Goal: Task Accomplishment & Management: Use online tool/utility

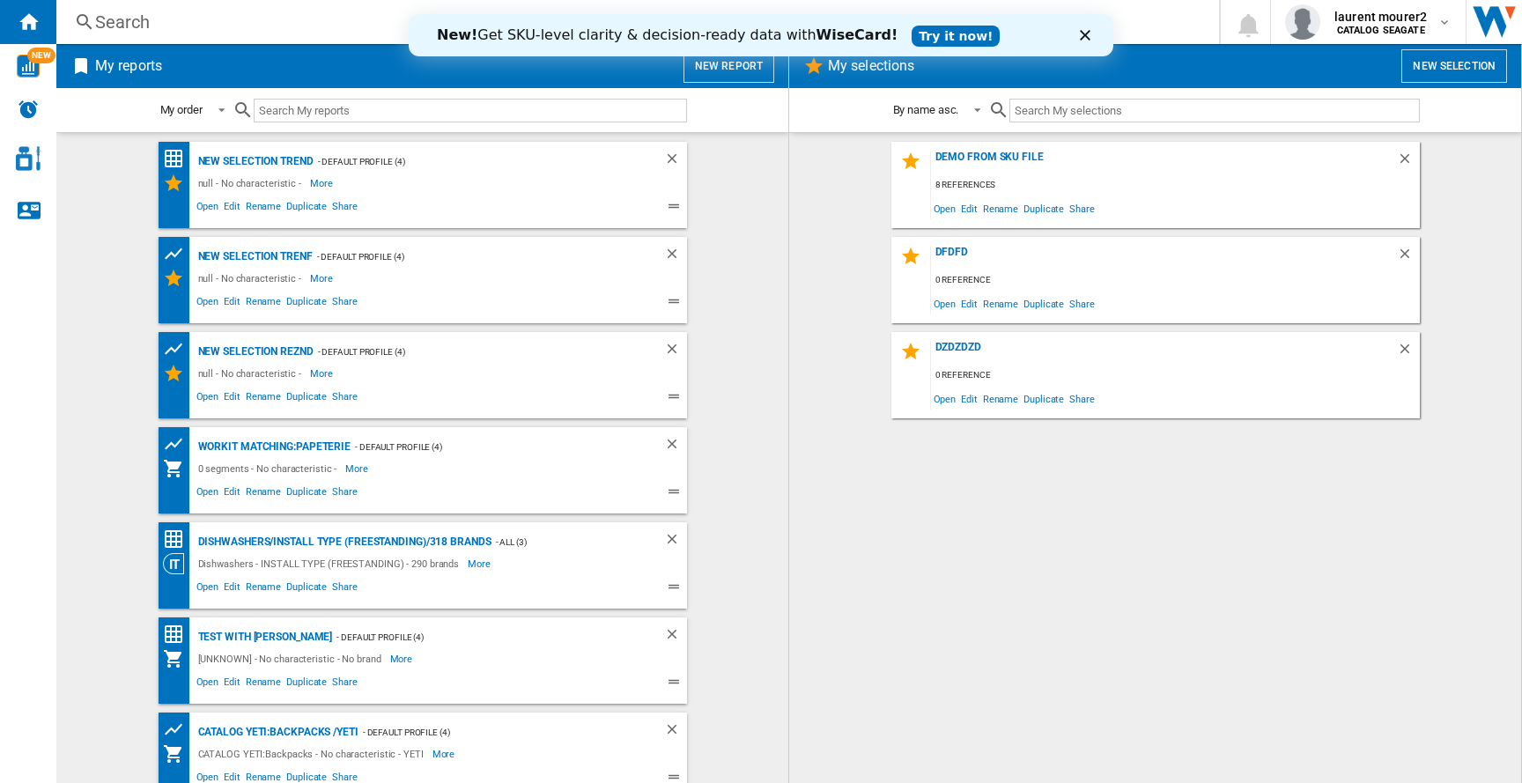
click at [711, 64] on button "New report" at bounding box center [729, 65] width 91 height 33
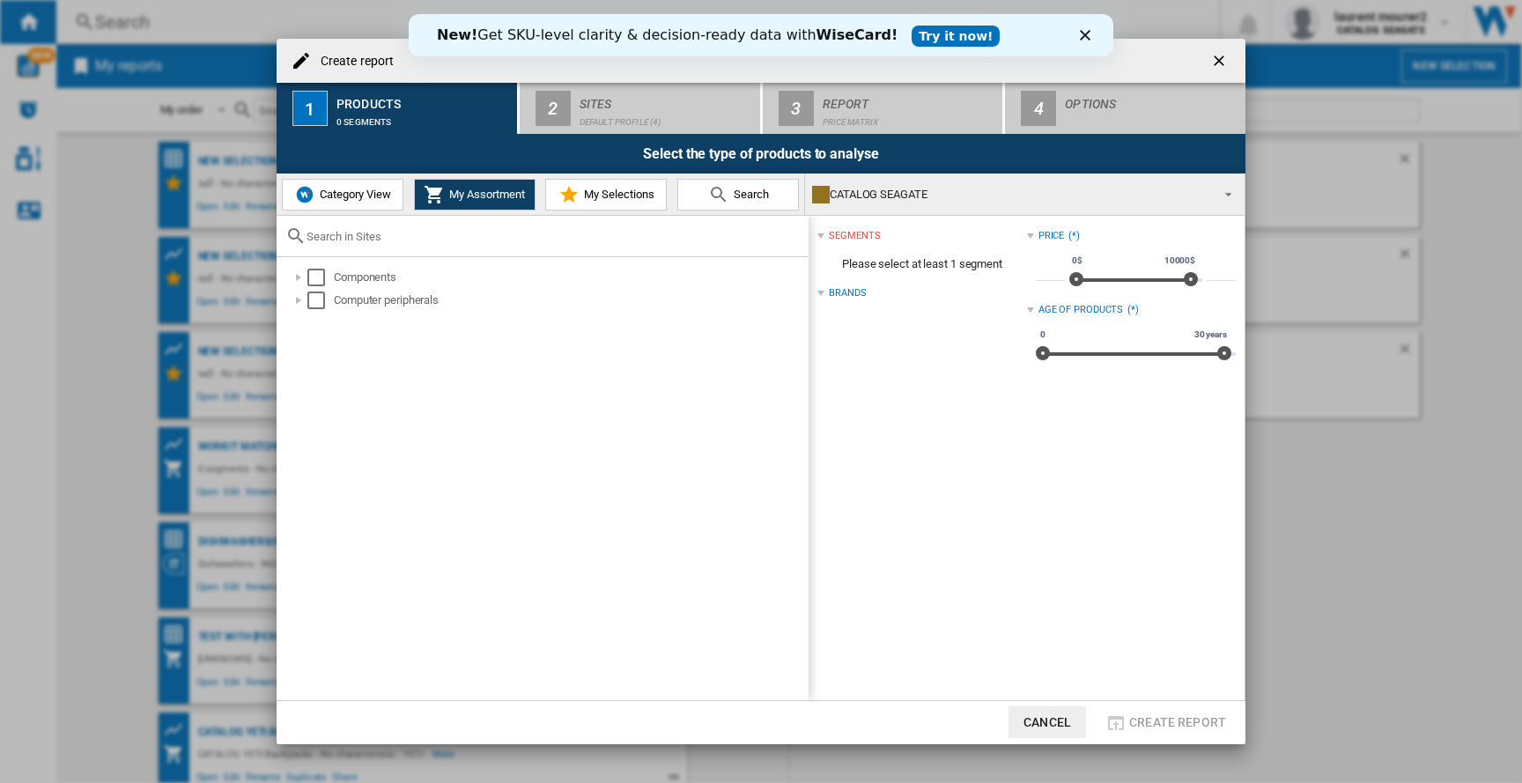
click at [1082, 36] on icon "Fermer" at bounding box center [1085, 35] width 11 height 11
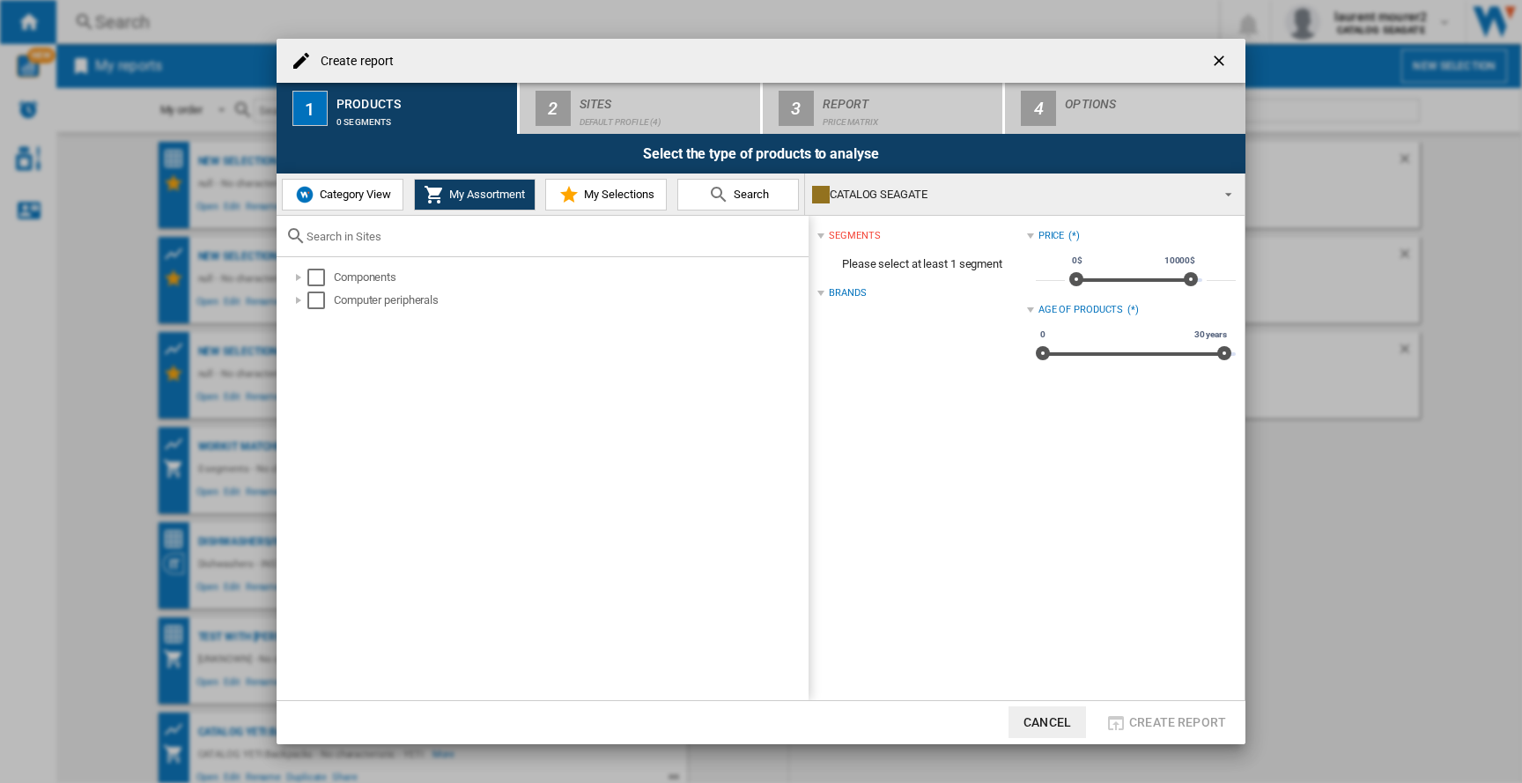
click at [344, 201] on button "Category View" at bounding box center [343, 195] width 122 height 32
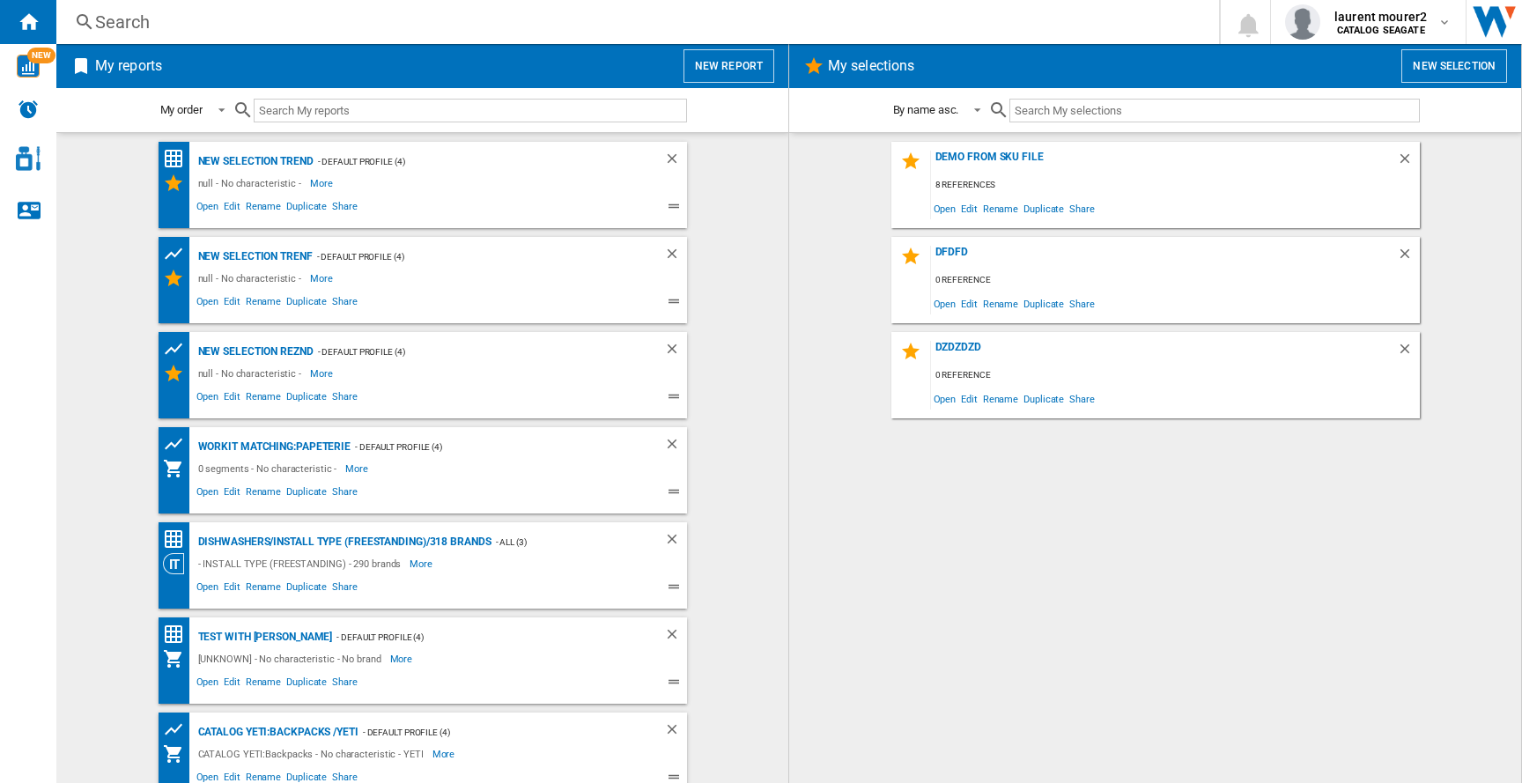
click at [716, 66] on button "New report" at bounding box center [729, 65] width 91 height 33
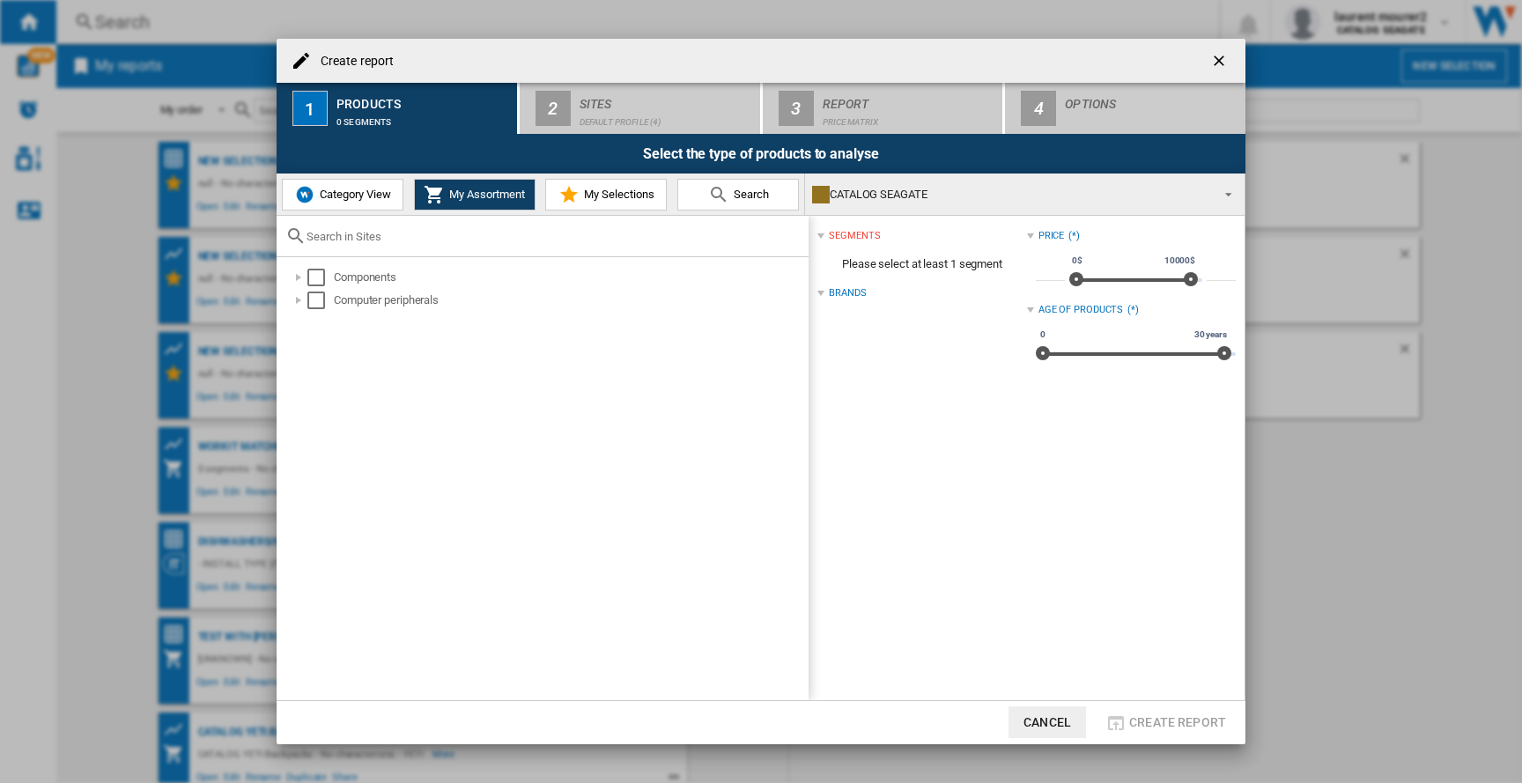
click at [345, 205] on button "Category View" at bounding box center [343, 195] width 122 height 32
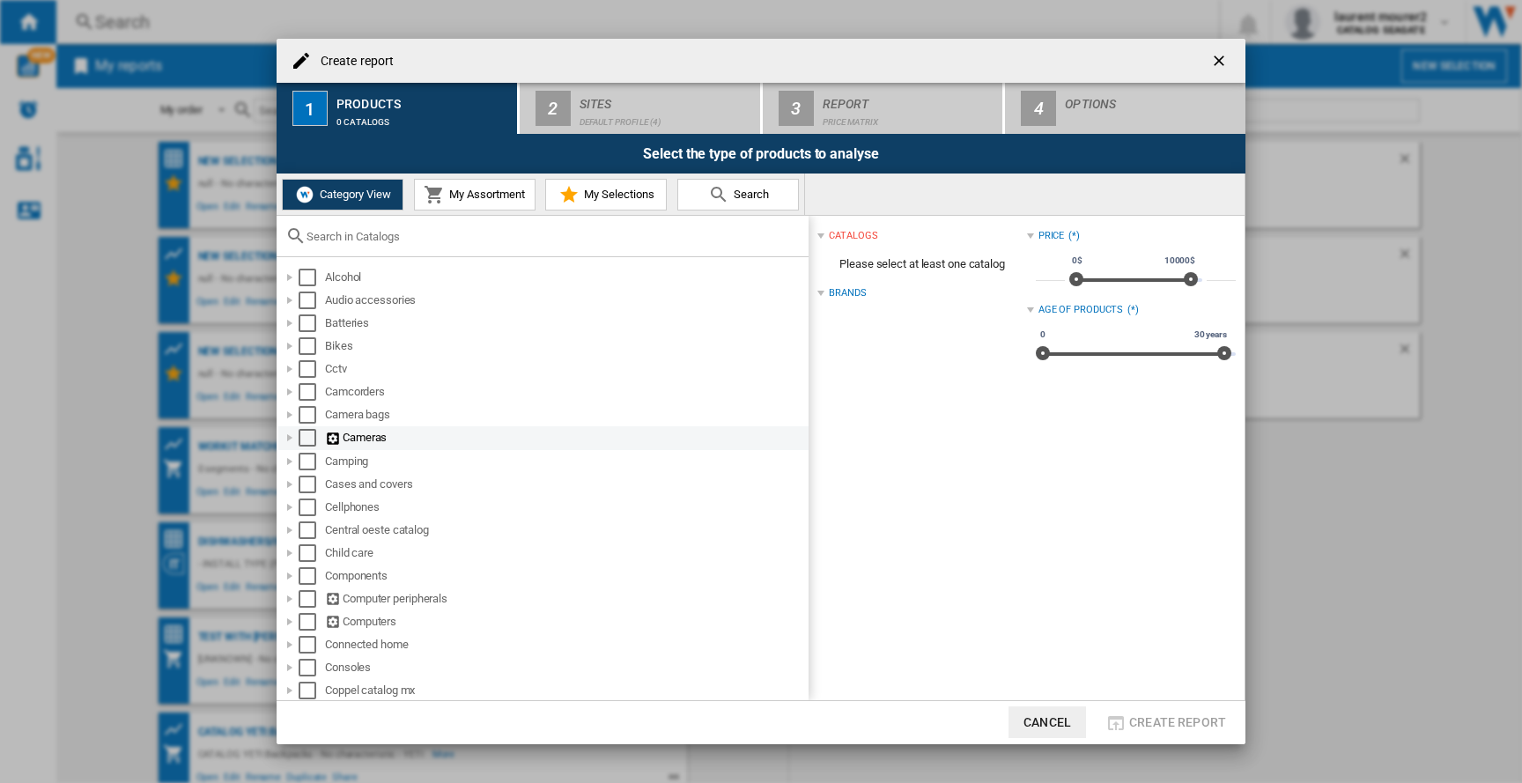
click at [304, 446] on div "Select" at bounding box center [308, 438] width 18 height 18
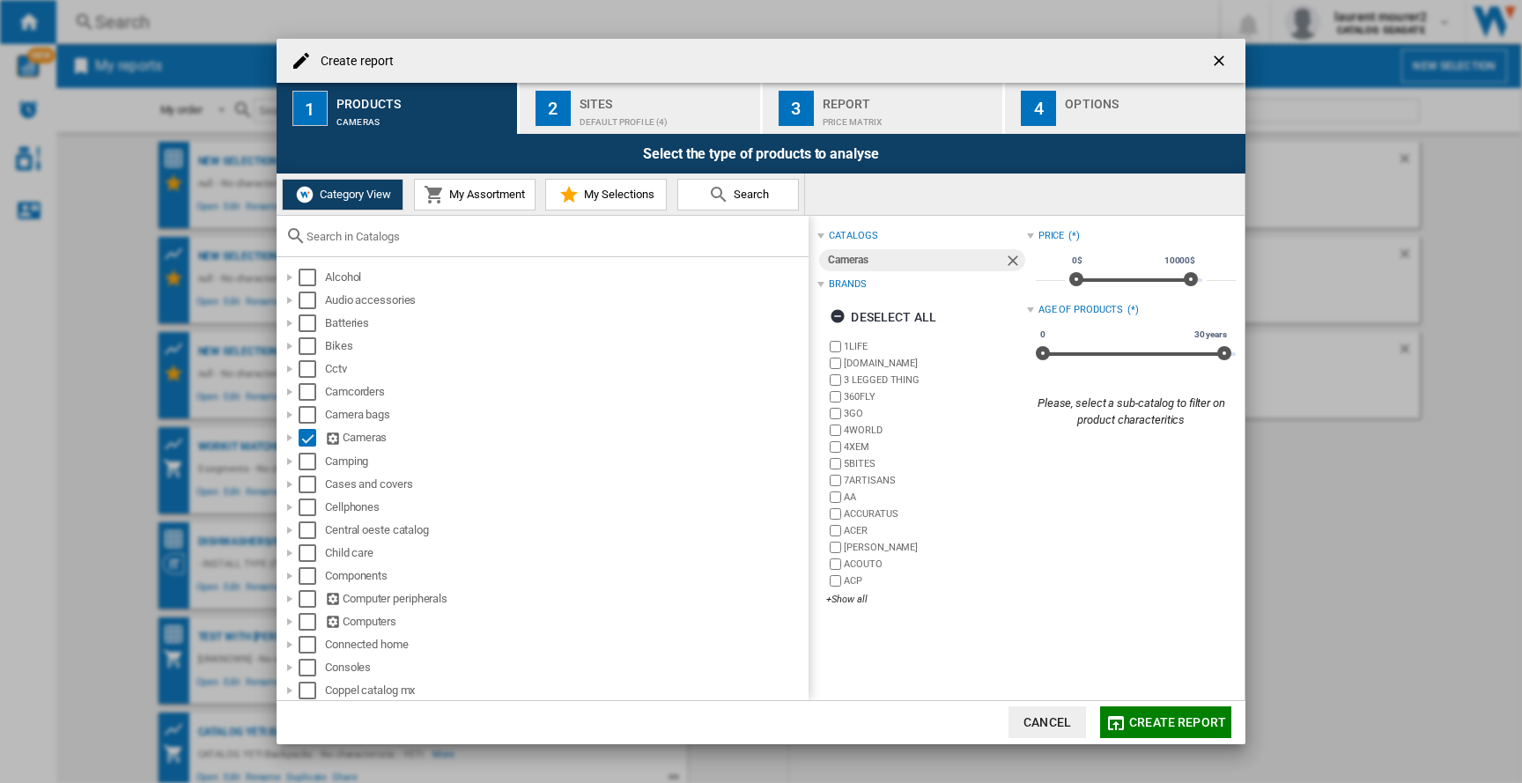
click at [1211, 728] on span "Create report" at bounding box center [1177, 722] width 97 height 14
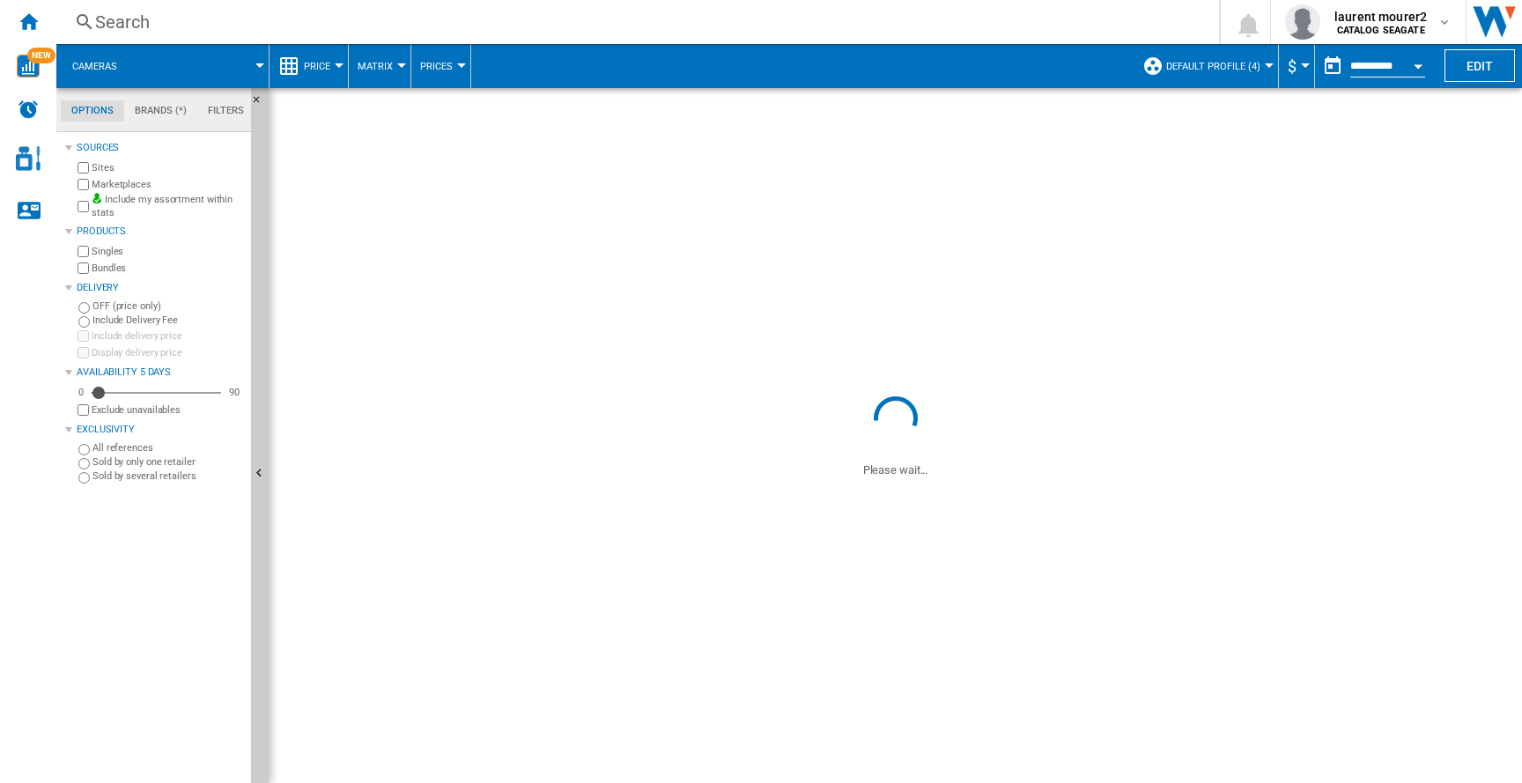
click at [1289, 70] on span "$" at bounding box center [1292, 66] width 9 height 18
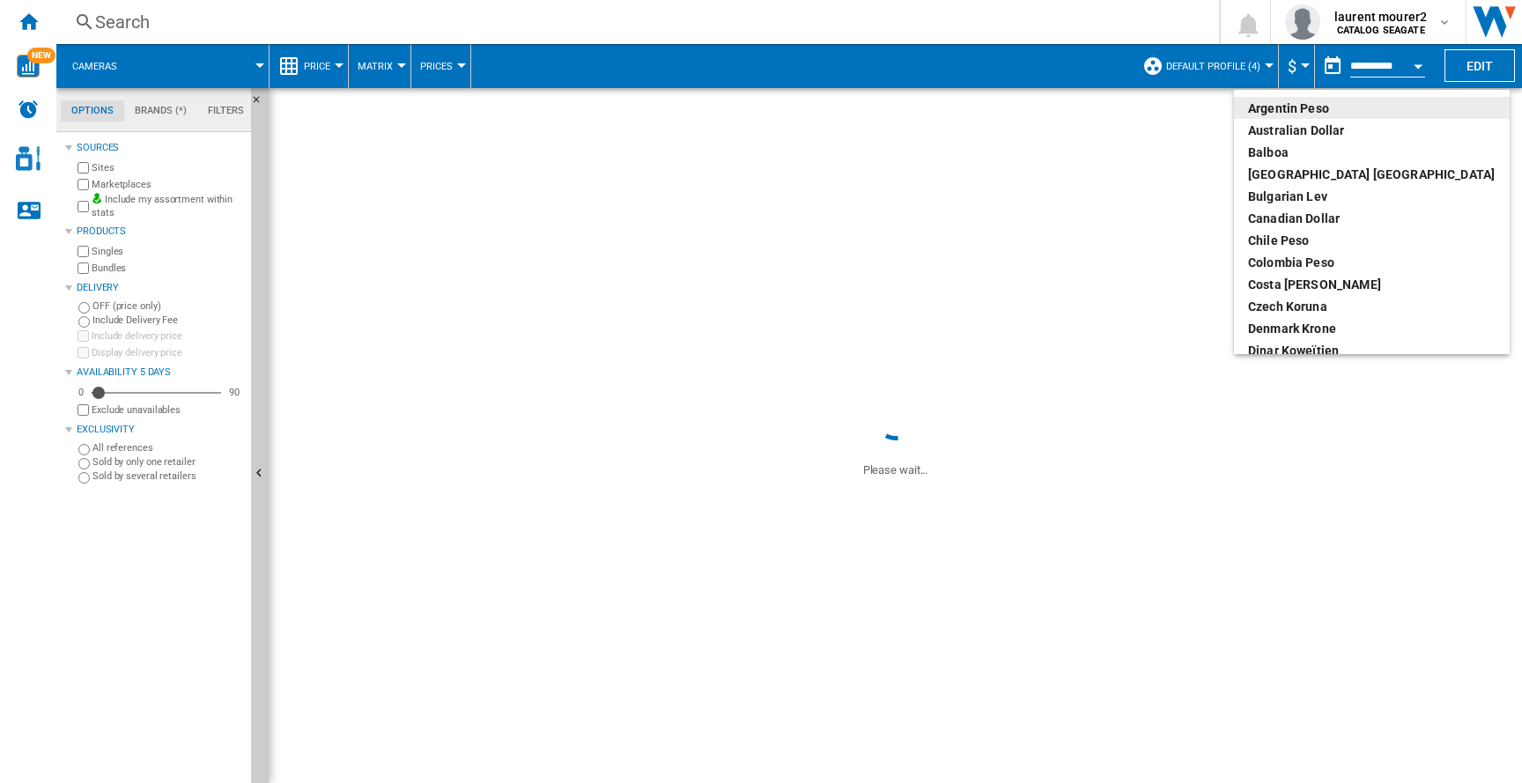
click at [1113, 72] on md-backdrop at bounding box center [761, 391] width 1522 height 783
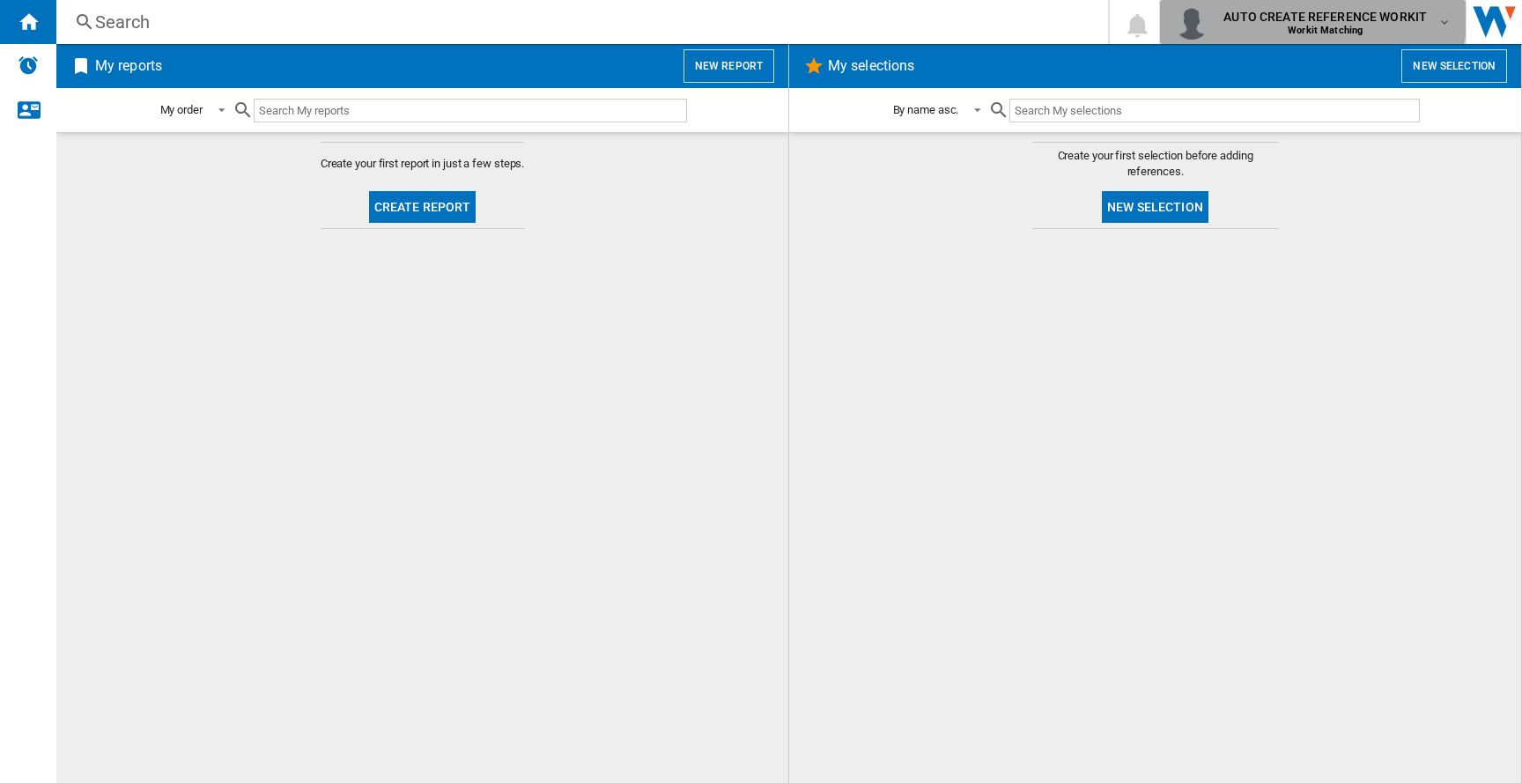
click at [1261, 11] on span "AUTO CREATE REFERENCE WORKIT" at bounding box center [1325, 17] width 203 height 18
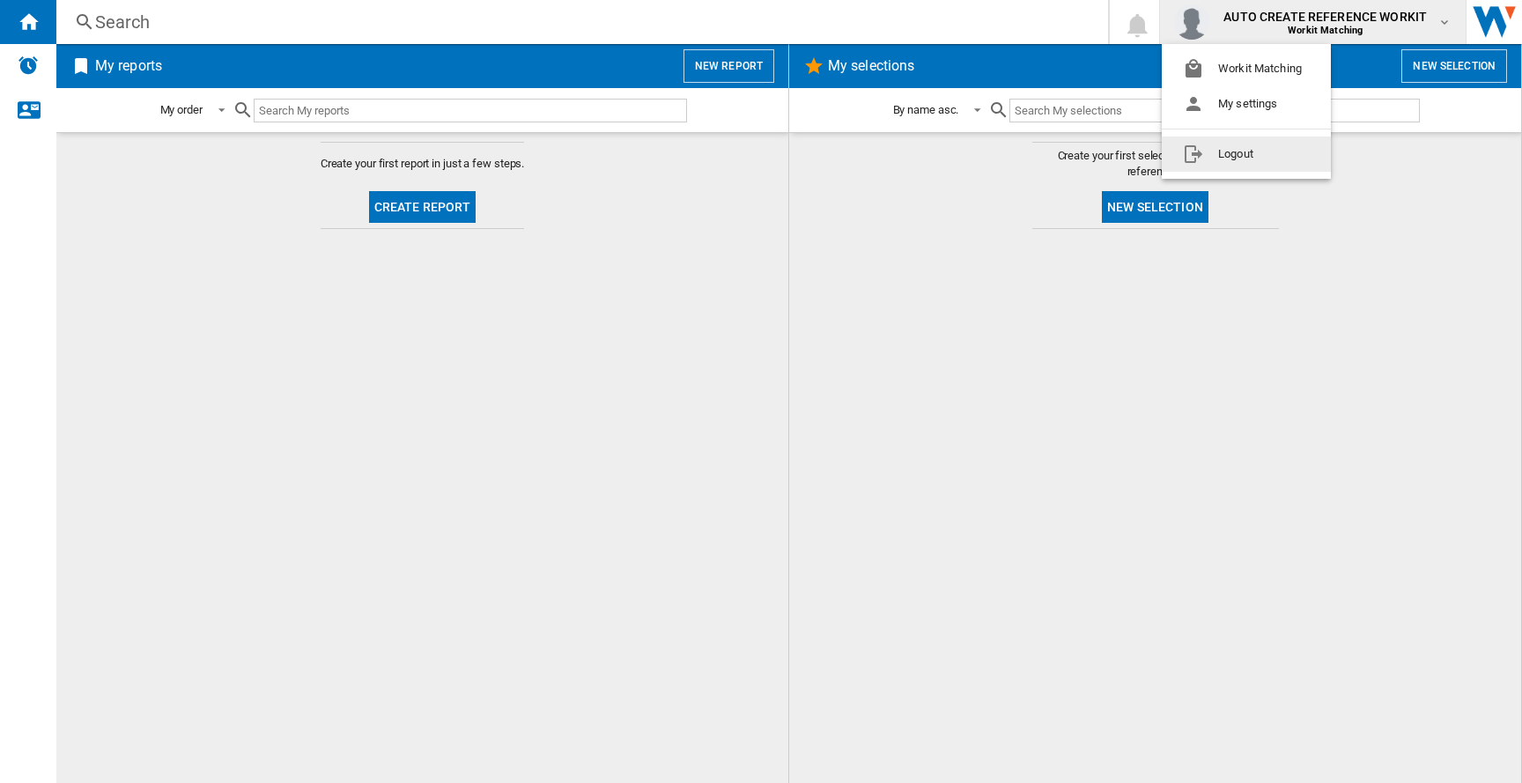
click at [1209, 152] on button "Logout" at bounding box center [1246, 154] width 169 height 35
